Goal: Task Accomplishment & Management: Manage account settings

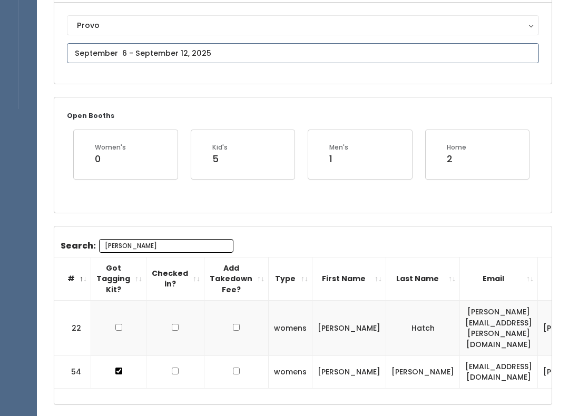
click at [93, 62] on body "EMPLOYEES Manage Bookings Booths by Week All Bookings Bookings with Booths Boot…" at bounding box center [284, 178] width 569 height 578
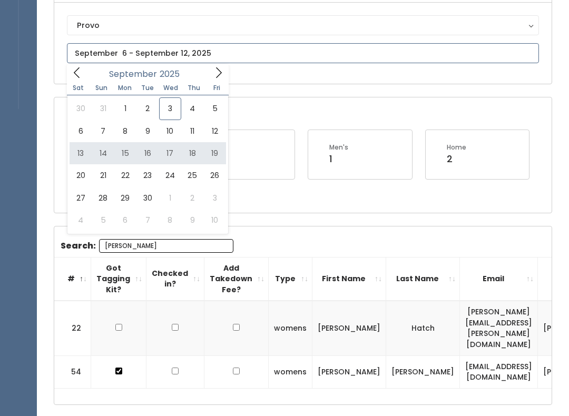
type input "September 13 to September 19"
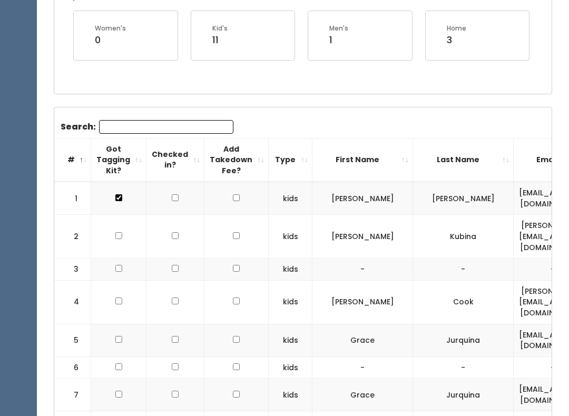
scroll to position [232, 0]
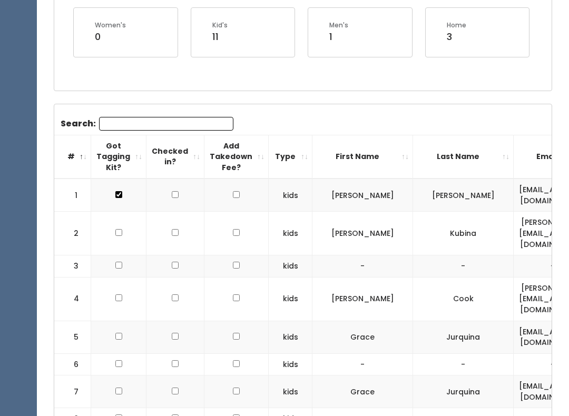
click at [111, 124] on input "Search:" at bounding box center [166, 124] width 134 height 14
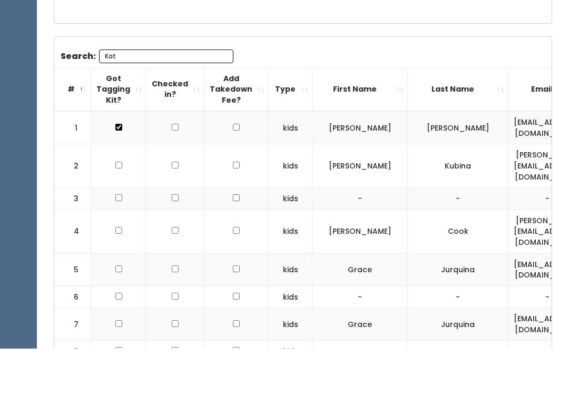
scroll to position [202, 0]
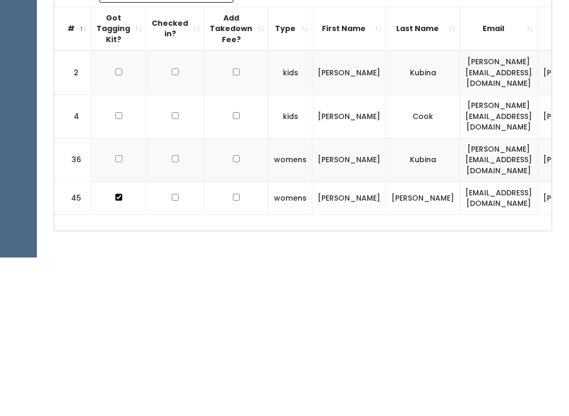
type input "[PERSON_NAME]"
click at [111, 254] on td at bounding box center [118, 276] width 55 height 44
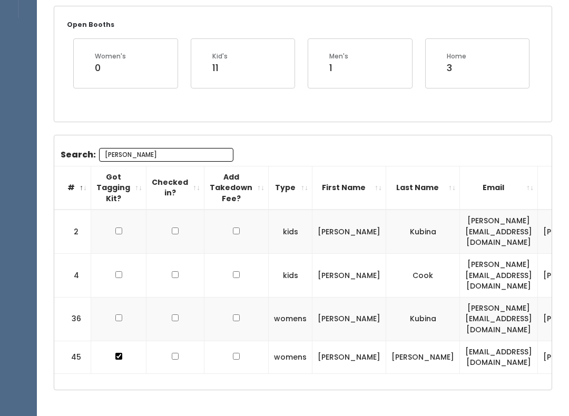
click at [116, 271] on input "checkbox" at bounding box center [118, 274] width 7 height 7
checkbox input "true"
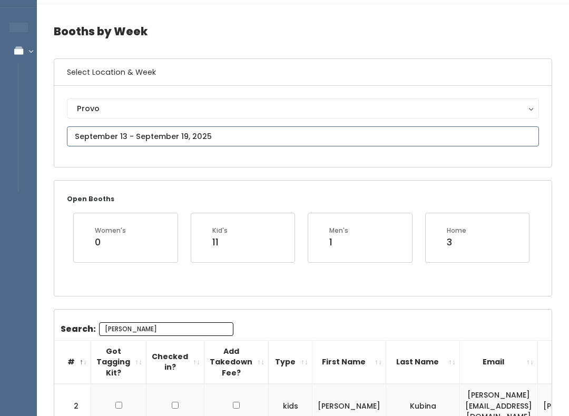
click at [223, 140] on body "EMPLOYEES Manage Bookings Booths by Week All Bookings Bookings with Booths Boot…" at bounding box center [284, 300] width 569 height 655
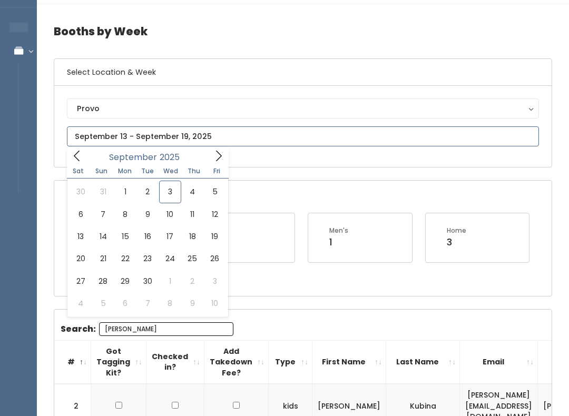
scroll to position [27, 0]
type input "[DATE] to [DATE]"
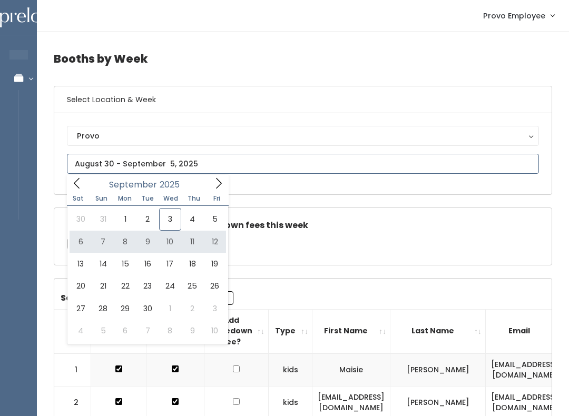
type input "September 6 to September 12"
